Goal: Navigation & Orientation: Find specific page/section

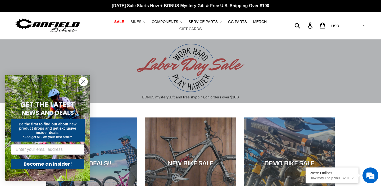
click at [141, 22] on span "BIKES" at bounding box center [135, 22] width 11 height 4
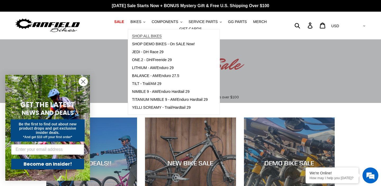
click at [155, 35] on span "SHOP ALL BIKES" at bounding box center [147, 36] width 30 height 4
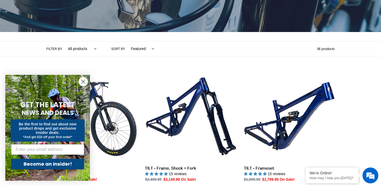
scroll to position [96, 0]
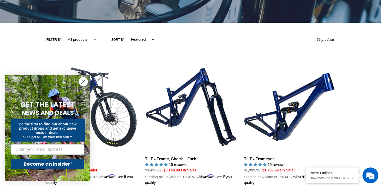
click at [81, 83] on circle "Close dialog" at bounding box center [83, 81] width 9 height 9
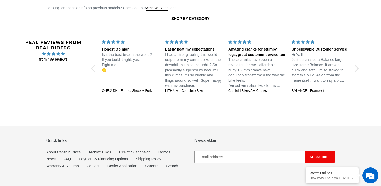
scroll to position [1099, 0]
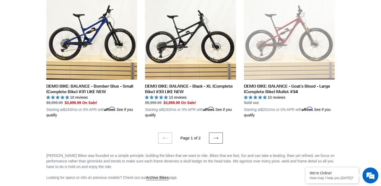
click at [215, 136] on icon at bounding box center [215, 137] width 5 height 5
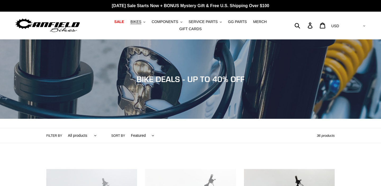
scroll to position [138, 0]
